Goal: Transaction & Acquisition: Purchase product/service

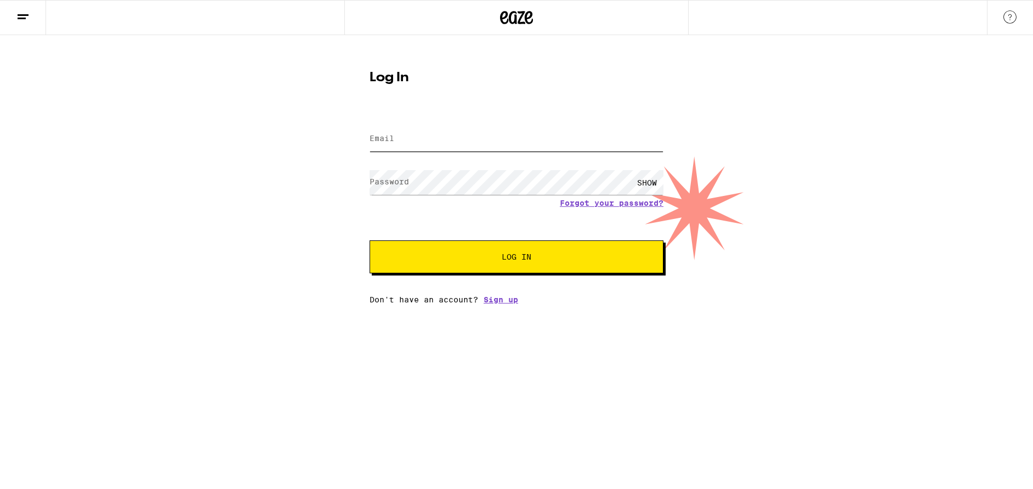
type input "[EMAIL_ADDRESS][DOMAIN_NAME]"
click at [527, 257] on span "Log In" at bounding box center [517, 257] width 30 height 8
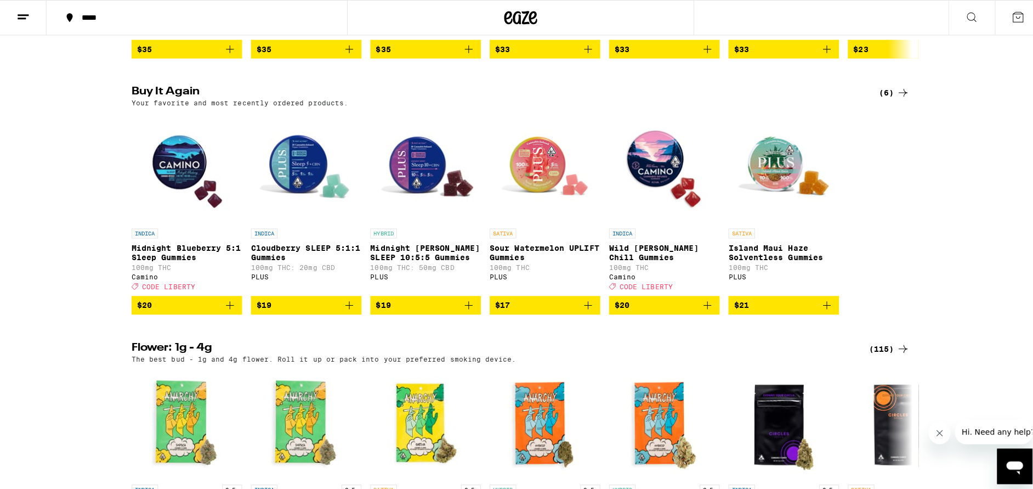
scroll to position [1097, 0]
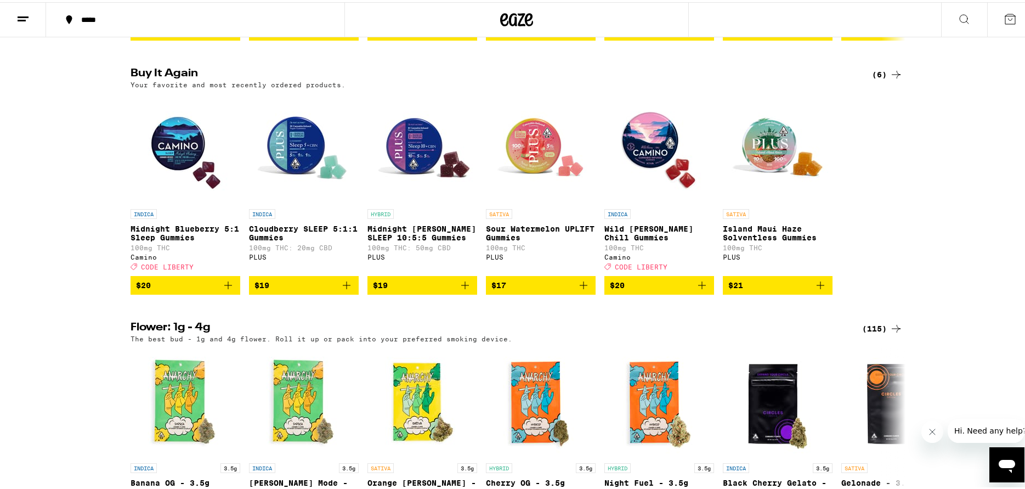
click at [174, 182] on img "Open page for Midnight Blueberry 5:1 Sleep Gummies from Camino" at bounding box center [186, 147] width 110 height 110
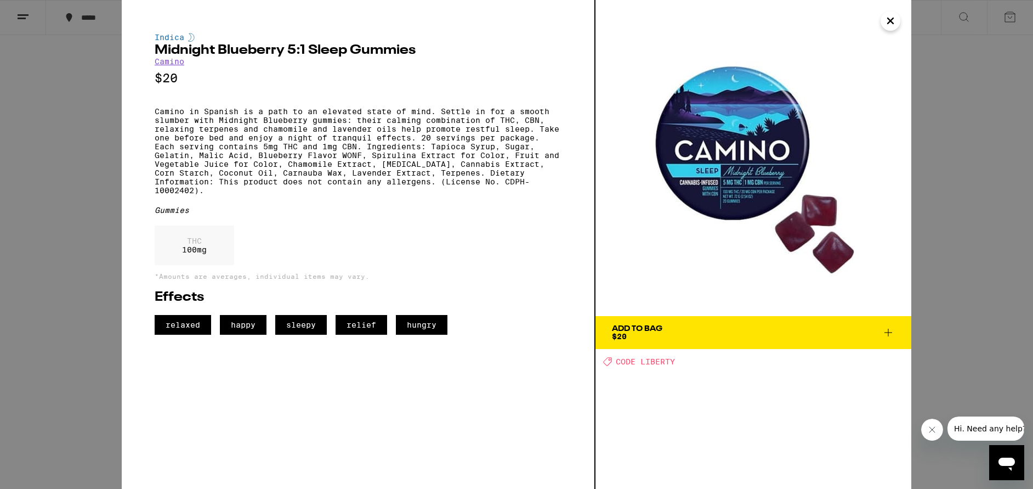
click at [889, 333] on icon at bounding box center [889, 333] width 8 height 8
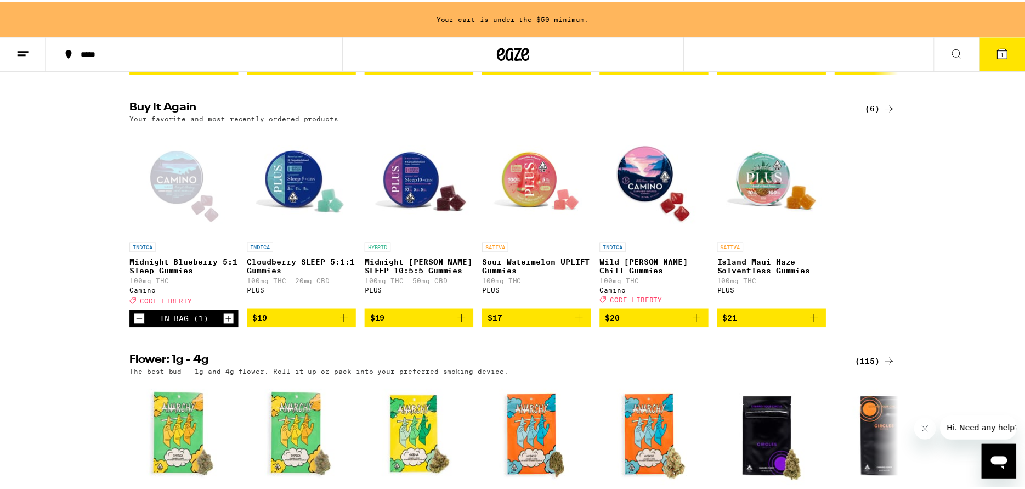
scroll to position [1132, 0]
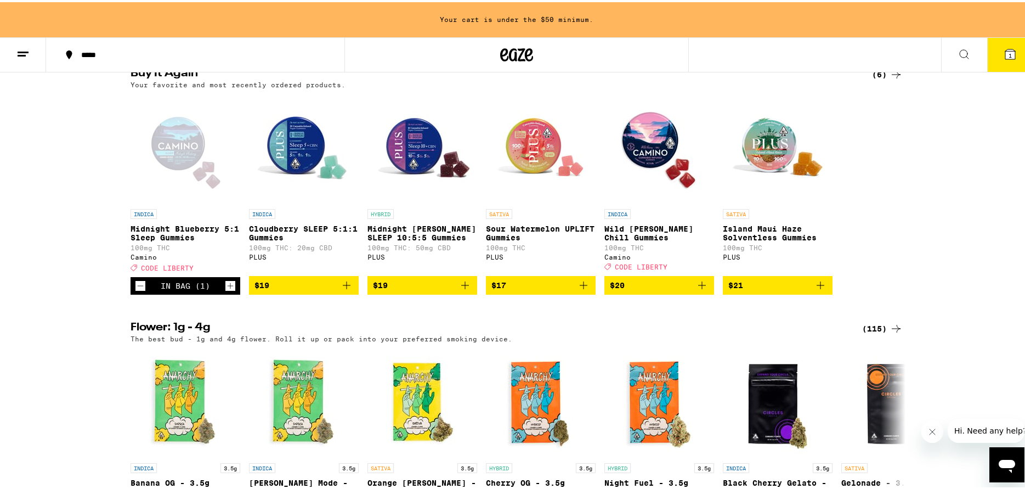
click at [225, 290] on icon "Increment" at bounding box center [230, 283] width 10 height 13
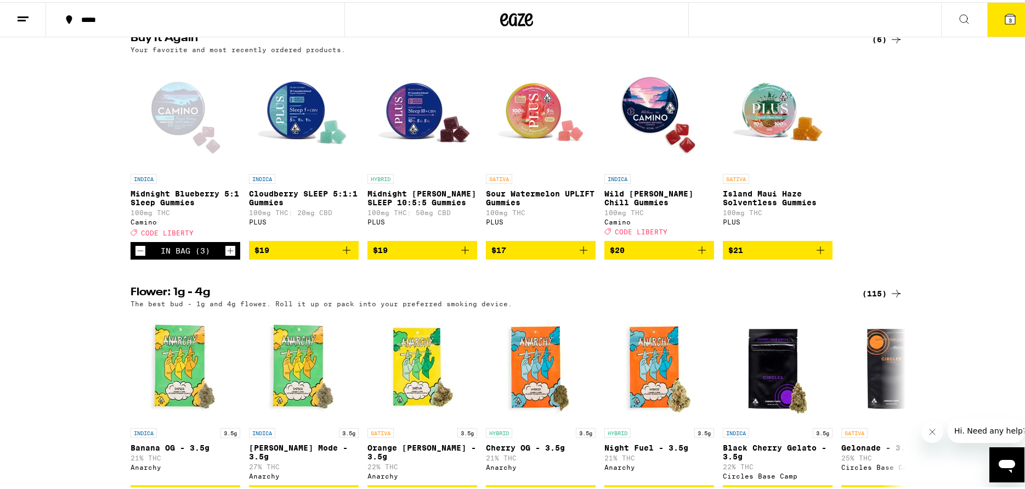
scroll to position [1097, 0]
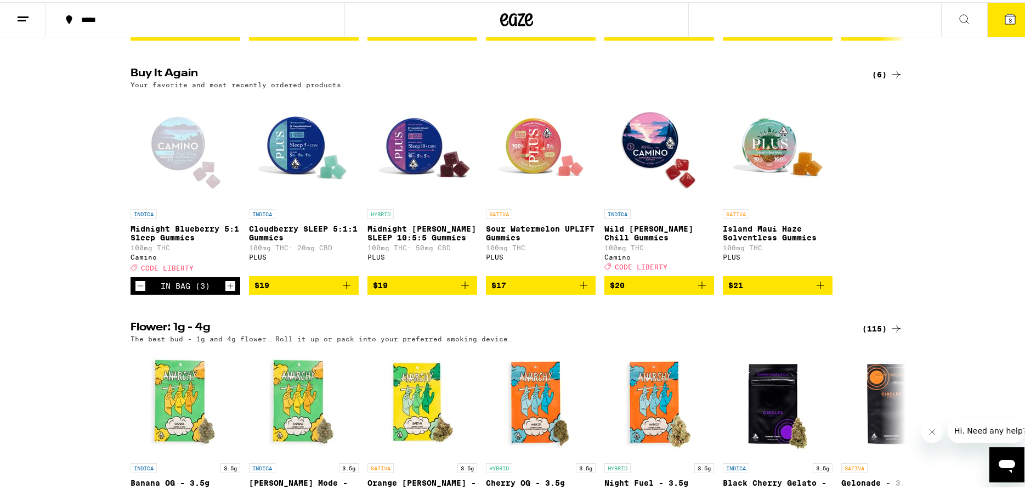
click at [225, 290] on icon "Increment" at bounding box center [230, 283] width 10 height 13
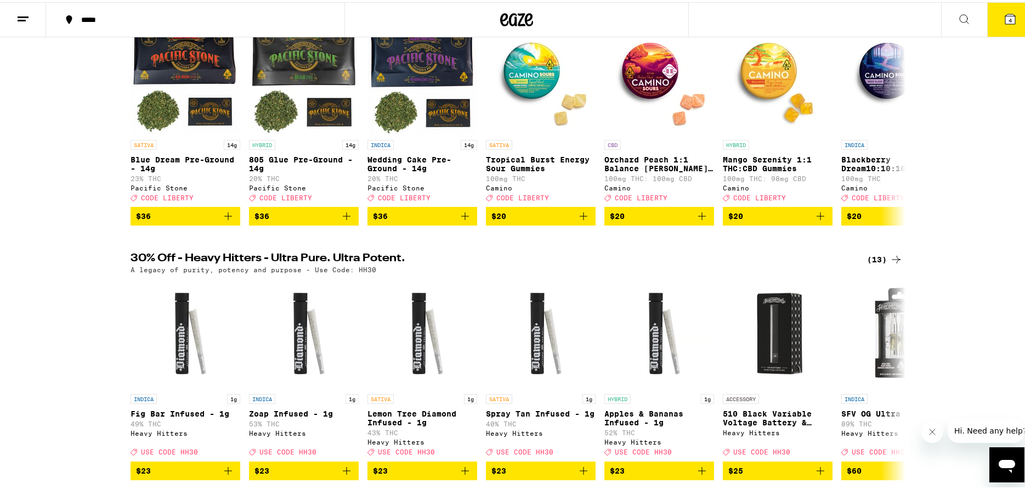
scroll to position [0, 0]
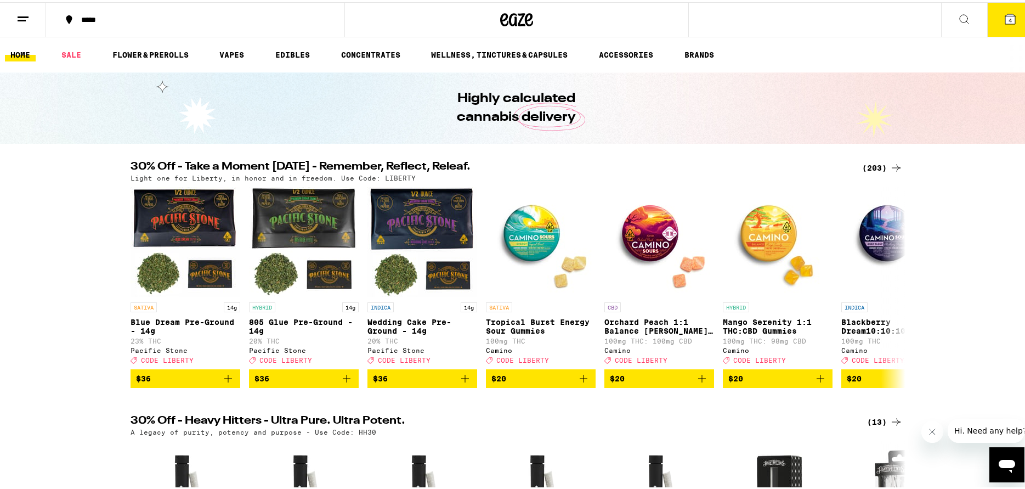
click at [1009, 17] on span "4" at bounding box center [1010, 18] width 3 height 7
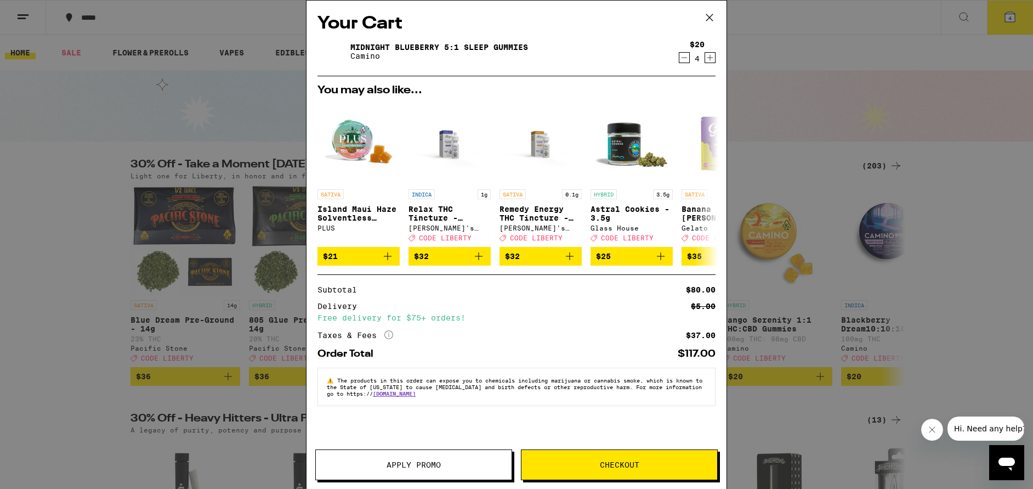
click at [610, 465] on span "Checkout" at bounding box center [619, 465] width 39 height 8
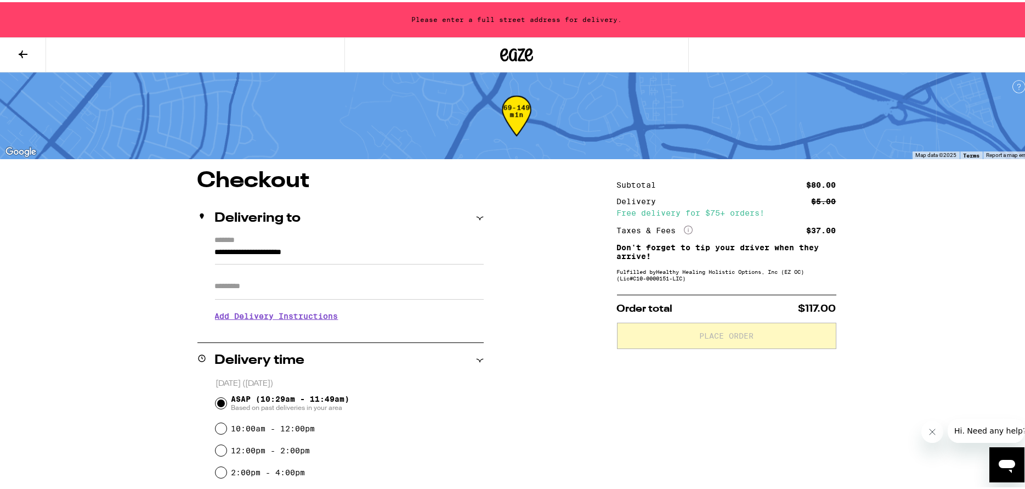
click at [238, 285] on input "Apt/Suite" at bounding box center [349, 284] width 269 height 26
type input "***"
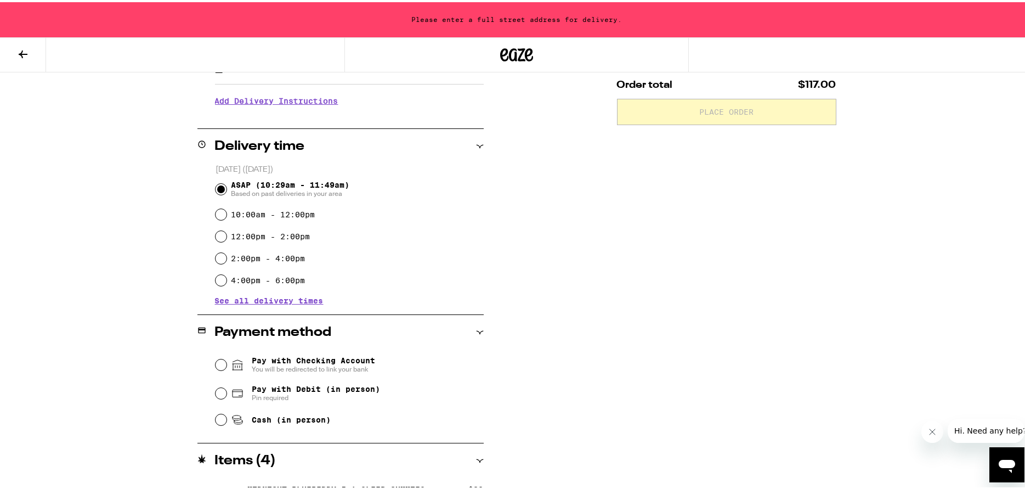
scroll to position [251, 0]
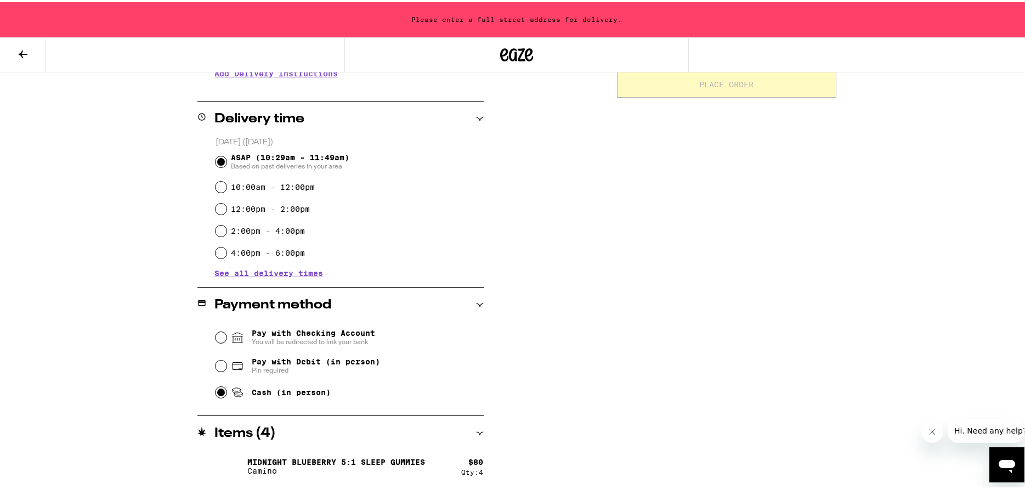
click at [219, 393] on input "Cash (in person)" at bounding box center [221, 389] width 11 height 11
radio input "true"
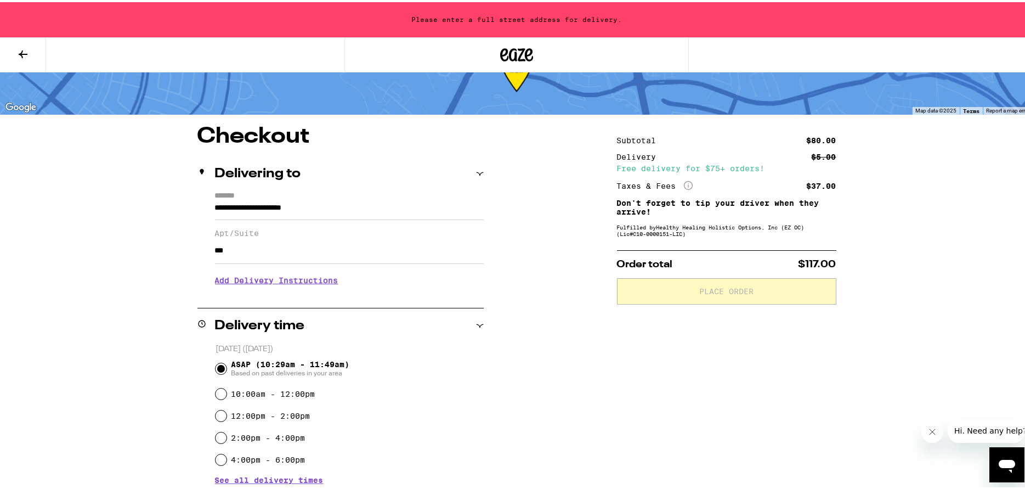
scroll to position [32, 0]
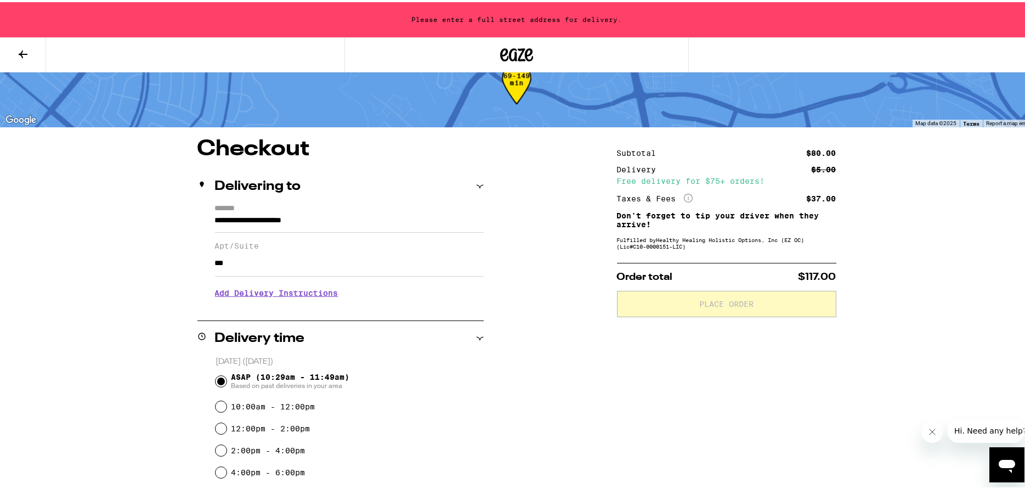
click at [215, 218] on input "**********" at bounding box center [349, 221] width 269 height 19
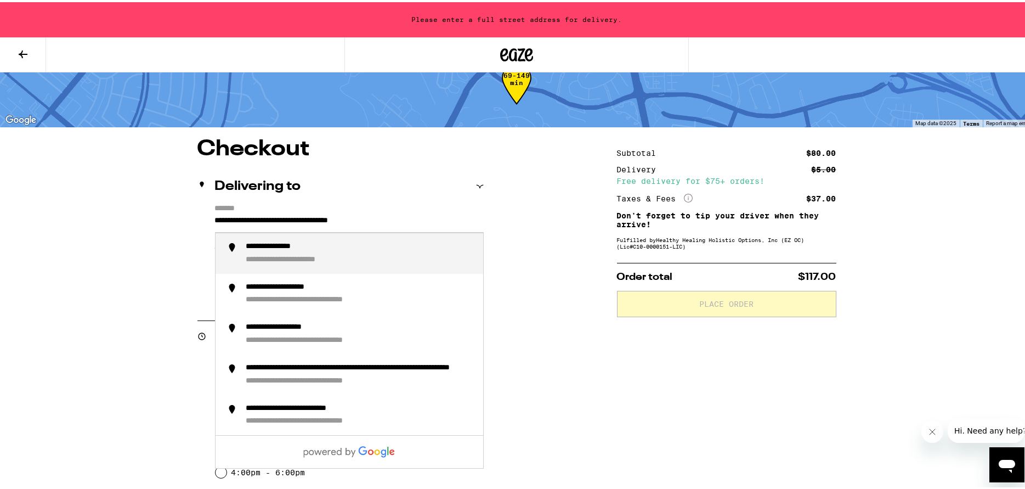
type input "**********"
